Goal: Task Accomplishment & Management: Manage account settings

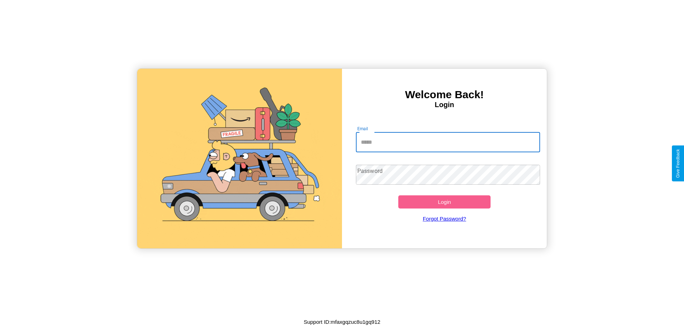
click at [447, 142] on input "Email" at bounding box center [448, 142] width 184 height 20
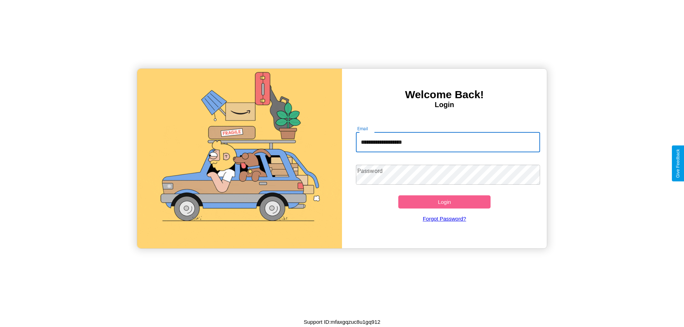
type input "**********"
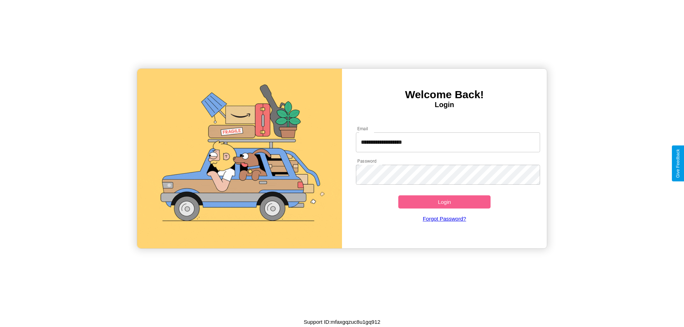
click at [444, 202] on button "Login" at bounding box center [444, 201] width 92 height 13
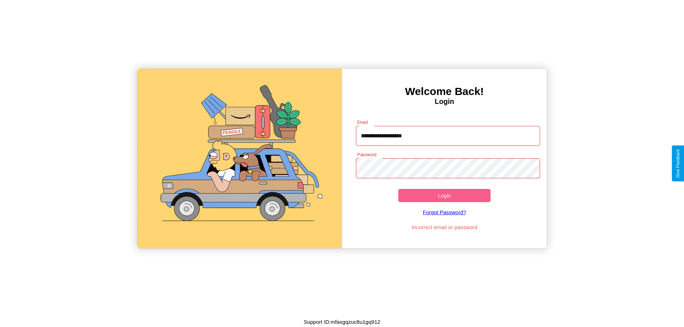
click at [444, 195] on button "Login" at bounding box center [444, 195] width 92 height 13
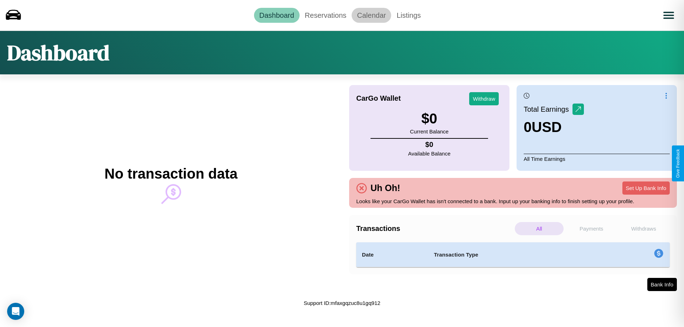
click at [371, 15] on link "Calendar" at bounding box center [371, 15] width 40 height 15
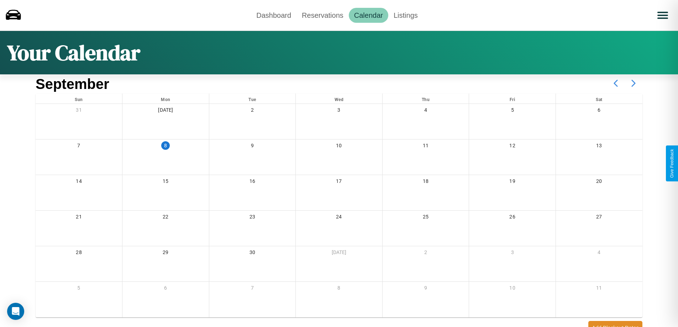
click at [634, 83] on icon at bounding box center [634, 83] width 18 height 18
click at [274, 15] on link "Dashboard" at bounding box center [274, 15] width 46 height 15
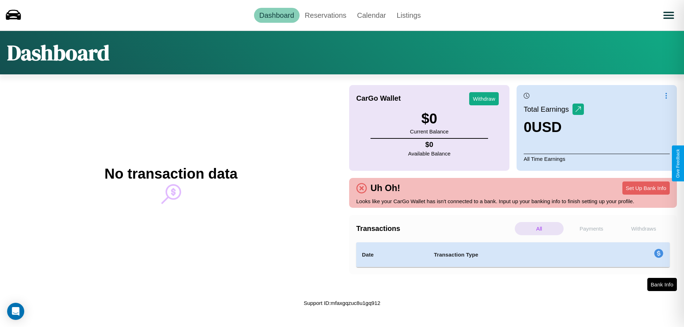
click at [643, 229] on p "Withdraws" at bounding box center [643, 228] width 49 height 13
click at [591, 229] on p "Payments" at bounding box center [591, 228] width 49 height 13
click at [325, 15] on link "Reservations" at bounding box center [325, 15] width 52 height 15
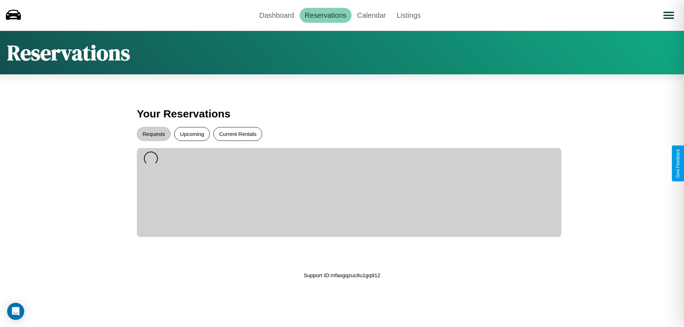
click at [237, 134] on button "Current Rentals" at bounding box center [237, 134] width 49 height 14
click at [153, 134] on button "Requests" at bounding box center [154, 134] width 34 height 14
click at [192, 134] on button "Upcoming" at bounding box center [192, 134] width 36 height 14
